Goal: Task Accomplishment & Management: Use online tool/utility

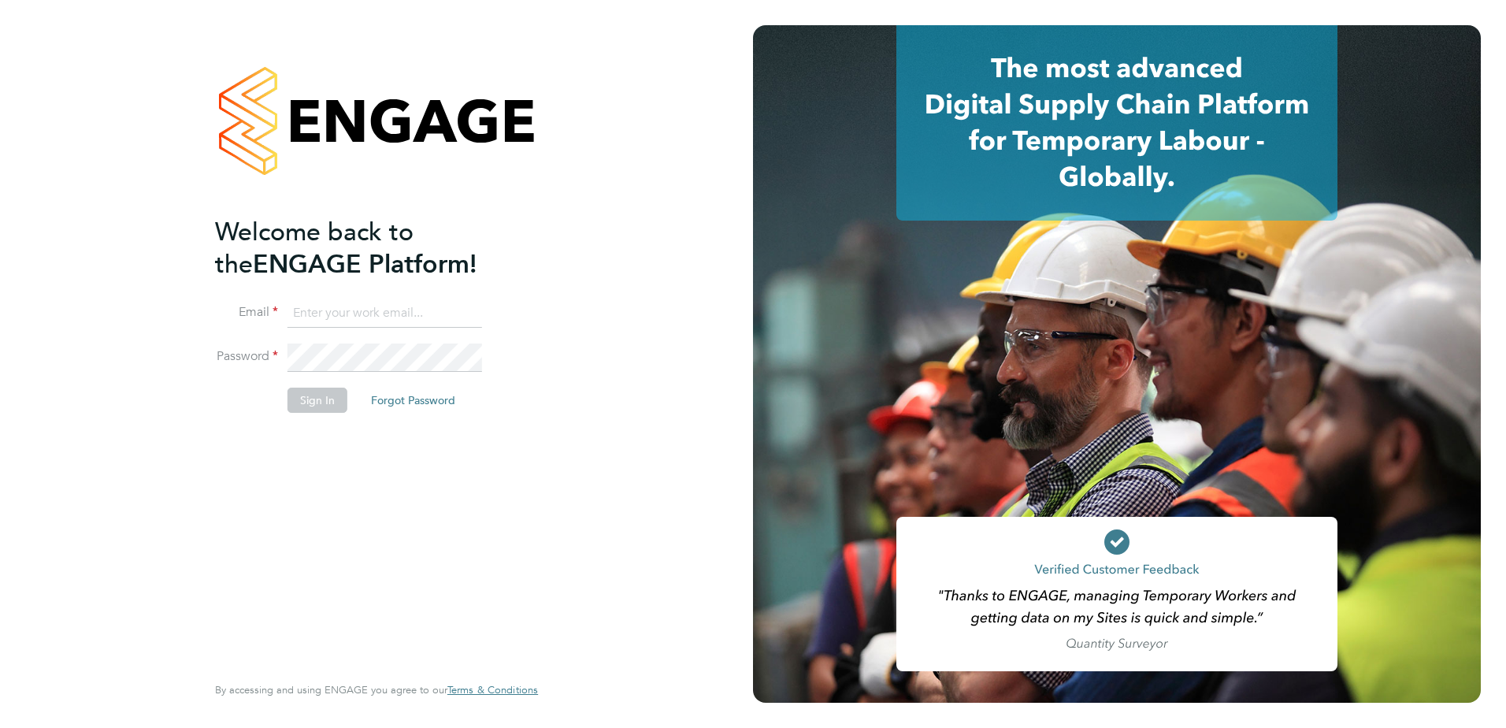
type input "Joe.Nicklin@vistry.co.uk"
click at [331, 410] on button "Sign In" at bounding box center [317, 399] width 60 height 25
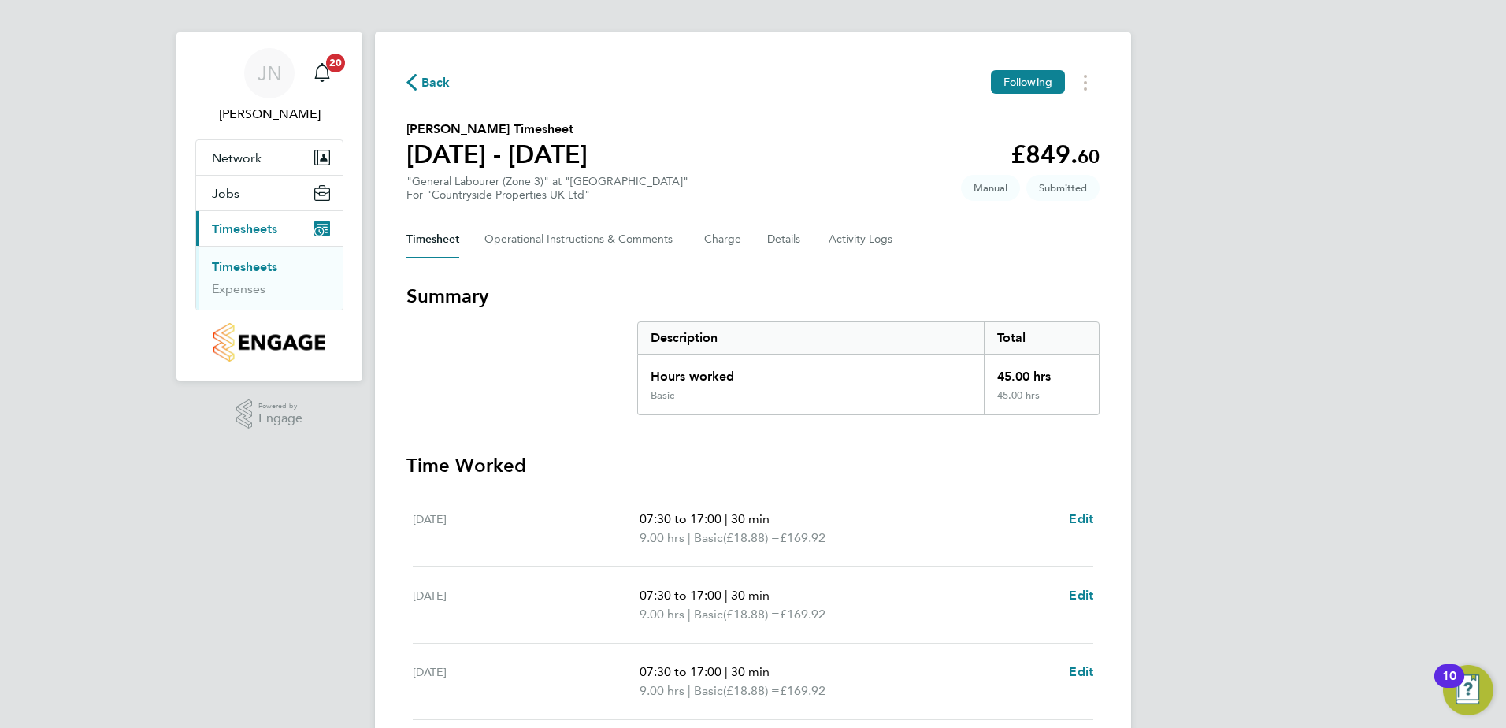
scroll to position [410, 0]
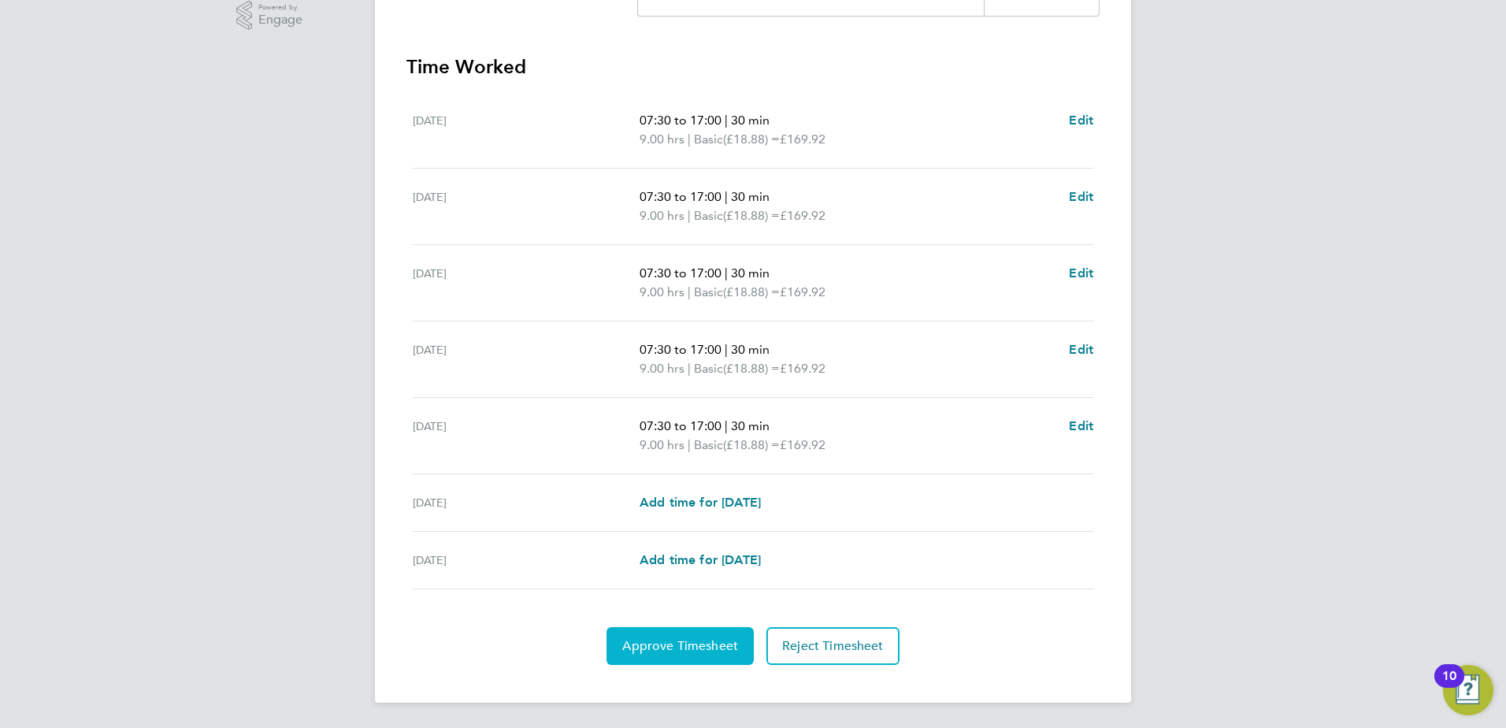
click at [725, 642] on span "Approve Timesheet" at bounding box center [680, 646] width 116 height 16
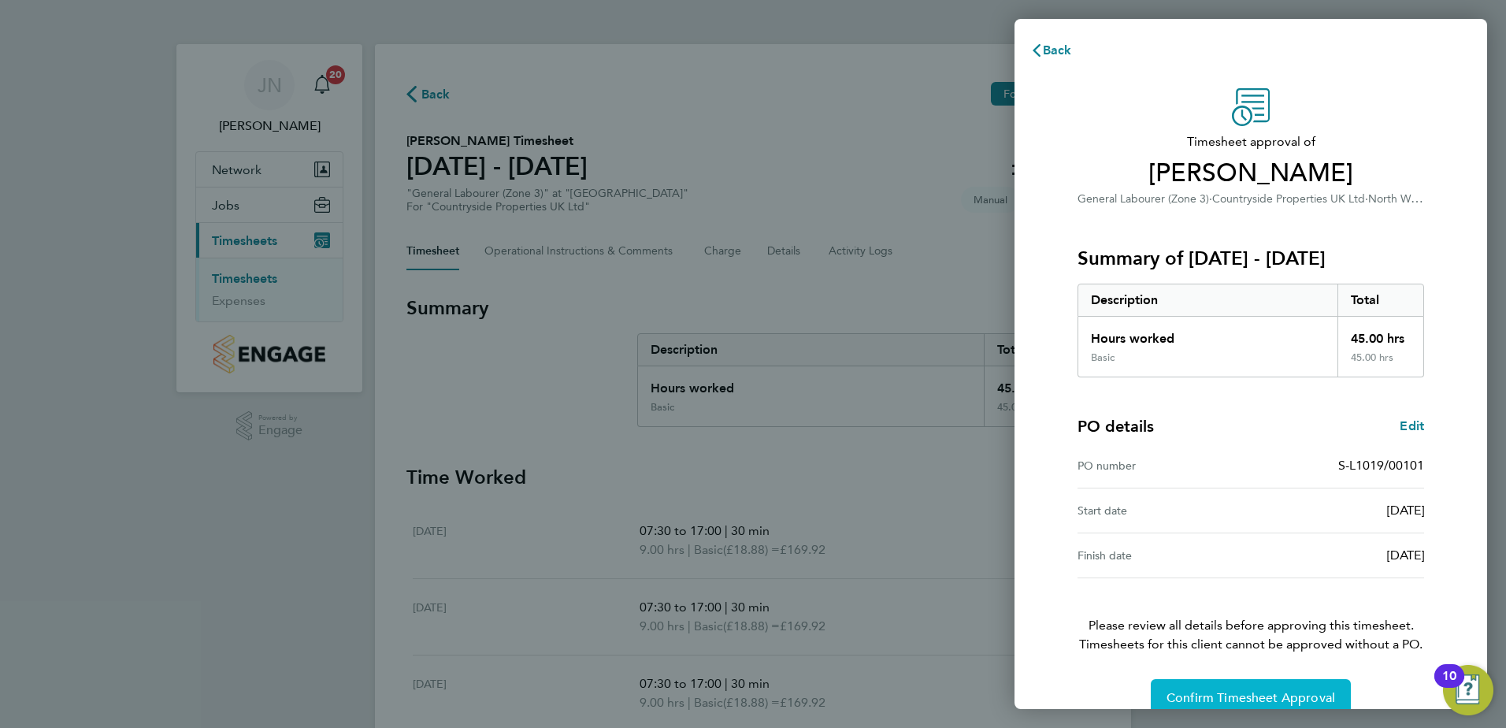
click at [1156, 699] on button "Confirm Timesheet Approval" at bounding box center [1251, 698] width 200 height 38
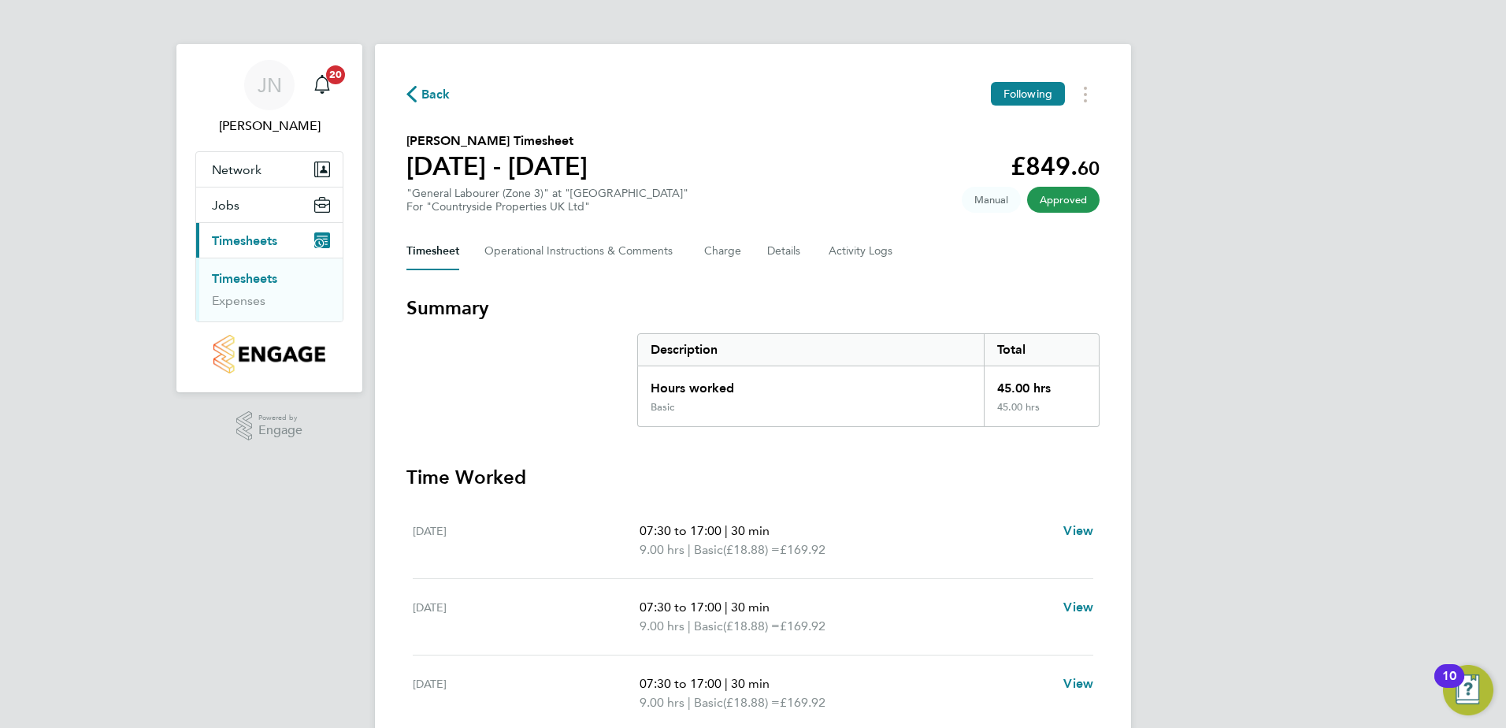
click at [433, 94] on span "Back" at bounding box center [435, 94] width 29 height 19
